Goal: Task Accomplishment & Management: Use online tool/utility

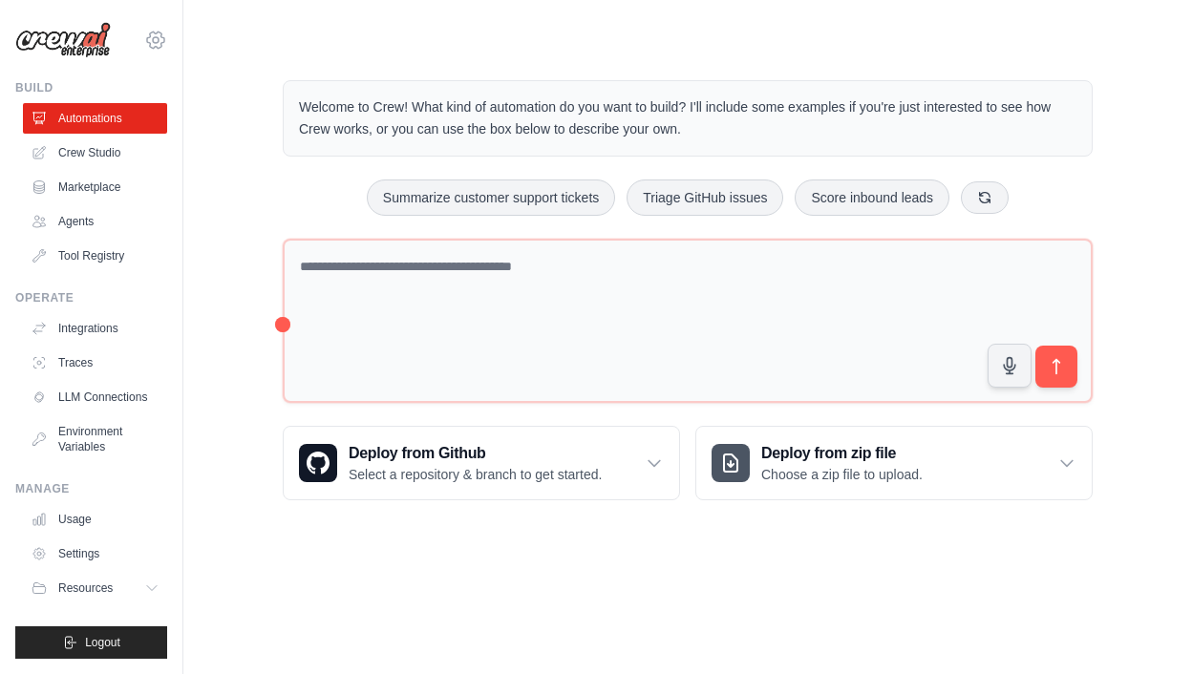
click at [152, 44] on icon at bounding box center [155, 40] width 23 height 23
click at [94, 548] on link "Settings" at bounding box center [97, 554] width 144 height 31
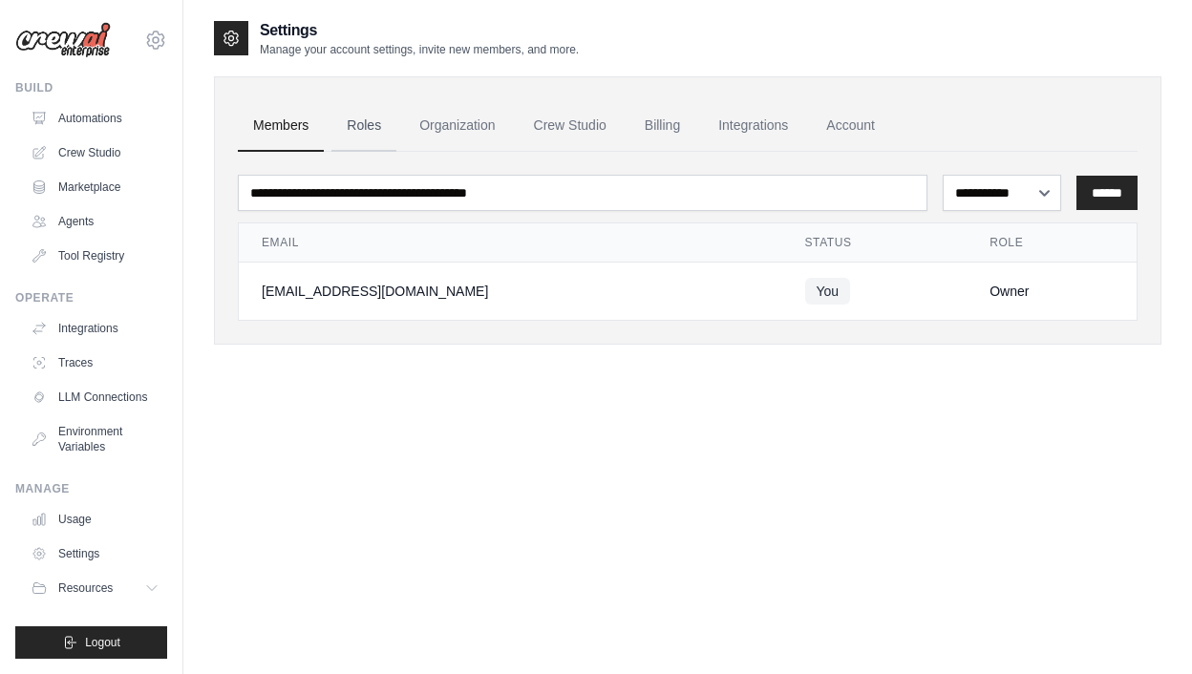
click at [378, 124] on link "Roles" at bounding box center [363, 126] width 65 height 52
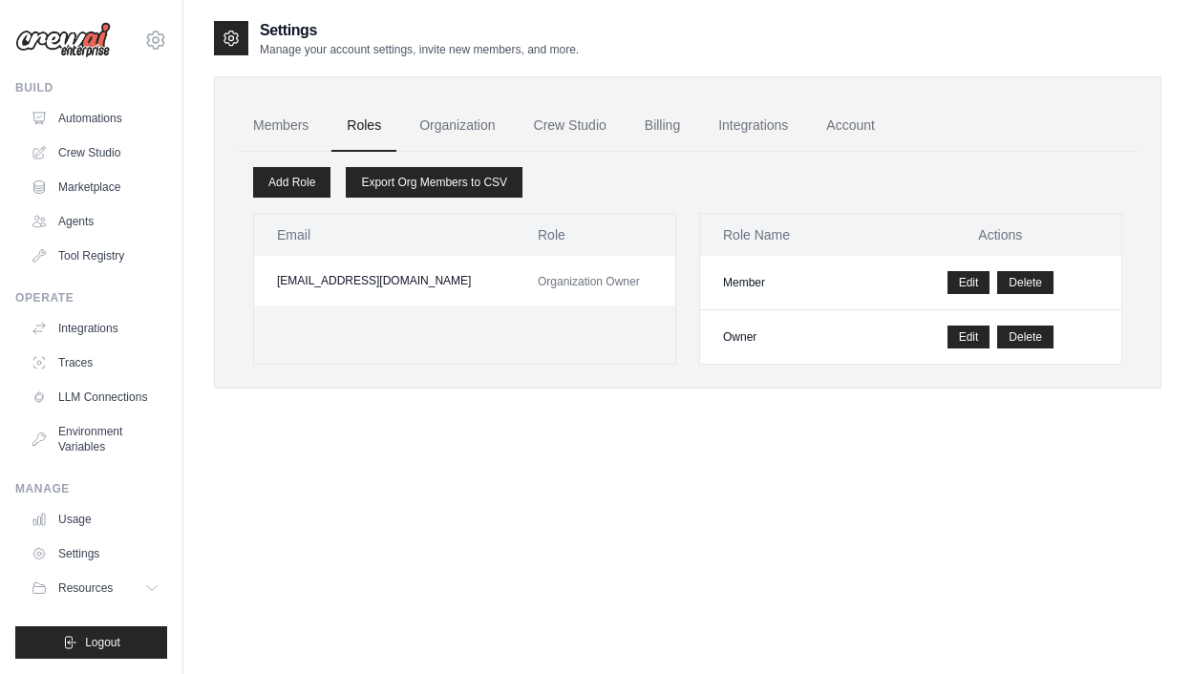
click at [87, 44] on img at bounding box center [63, 40] width 96 height 36
click at [90, 154] on link "Crew Studio" at bounding box center [97, 153] width 144 height 31
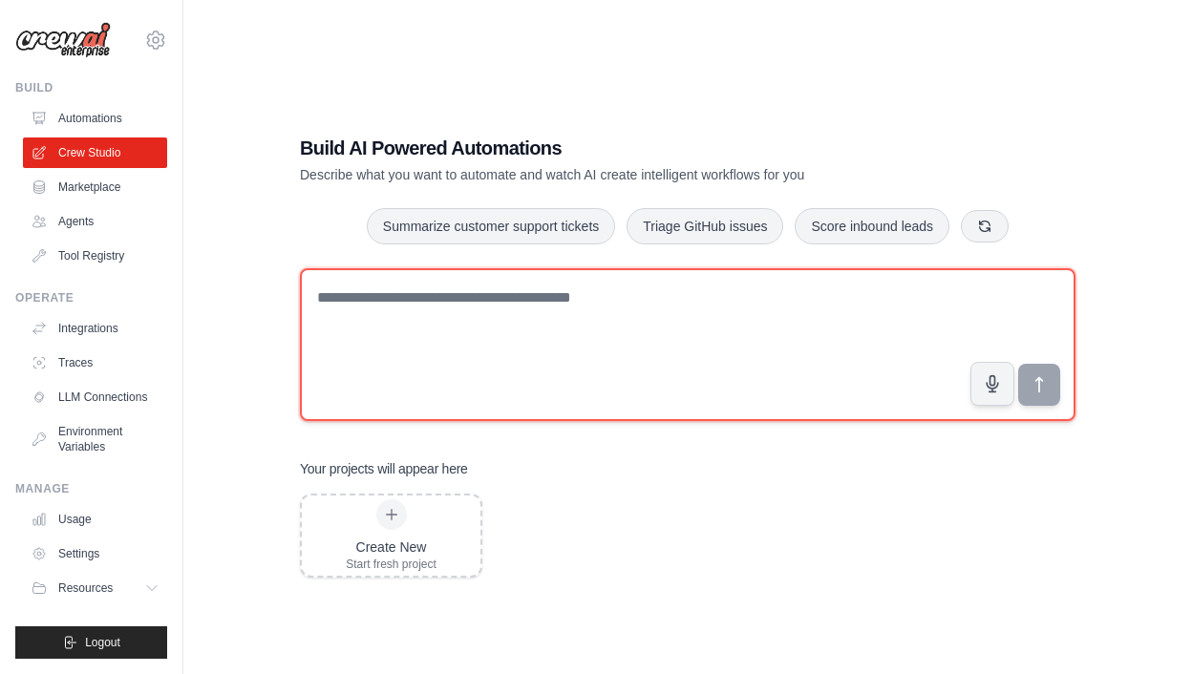
click at [471, 307] on textarea at bounding box center [688, 344] width 776 height 153
